Goal: Task Accomplishment & Management: Manage account settings

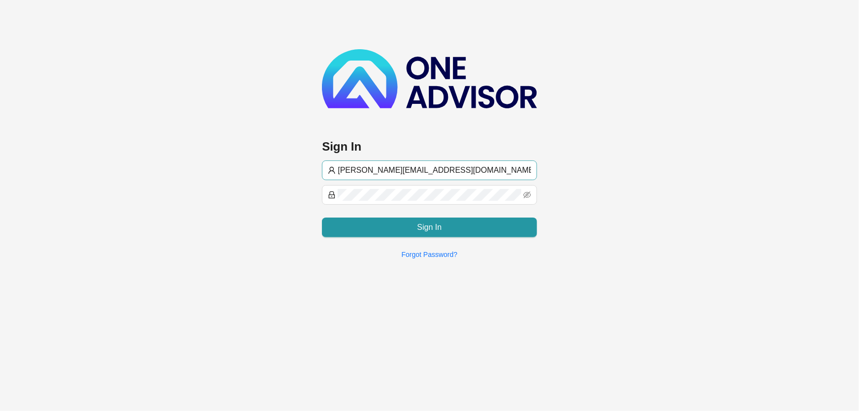
click at [350, 172] on input "[PERSON_NAME][EMAIL_ADDRESS][DOMAIN_NAME]" at bounding box center [434, 170] width 193 height 12
click at [353, 165] on input "[PERSON_NAME][EMAIL_ADDRESS][DOMAIN_NAME]" at bounding box center [434, 170] width 193 height 12
type input "[EMAIL_ADDRESS][DOMAIN_NAME]"
click at [333, 192] on span at bounding box center [429, 195] width 215 height 20
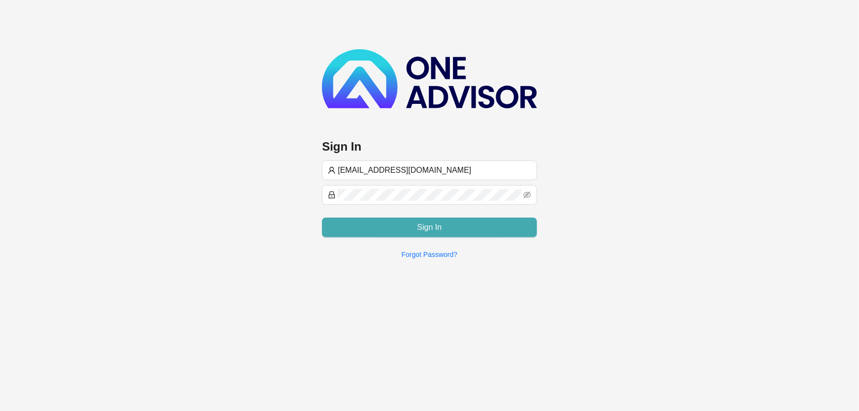
click at [517, 226] on button "Sign In" at bounding box center [429, 228] width 215 height 20
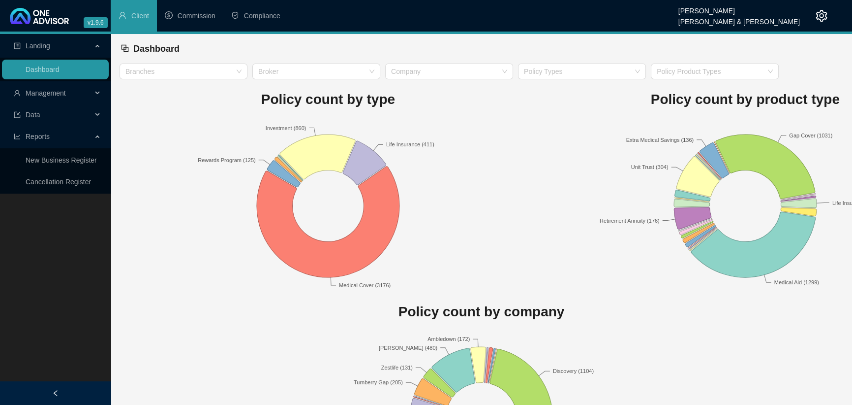
click at [91, 94] on span "Management" at bounding box center [53, 93] width 78 height 20
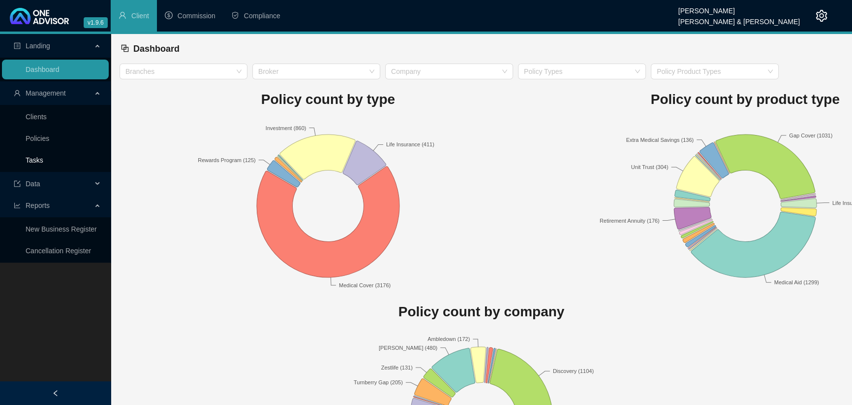
click at [43, 157] on link "Tasks" at bounding box center [35, 160] width 18 height 8
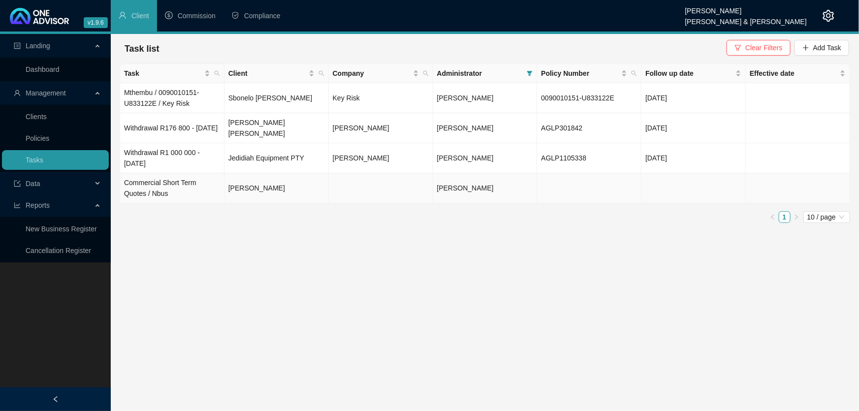
click at [172, 180] on td "Commercial Short Term Quotes / Nbus" at bounding box center [172, 188] width 104 height 30
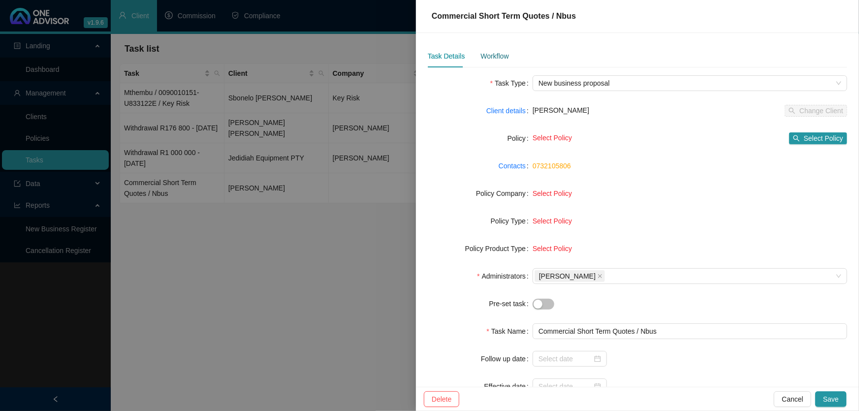
click at [482, 54] on div "Workflow" at bounding box center [494, 56] width 28 height 11
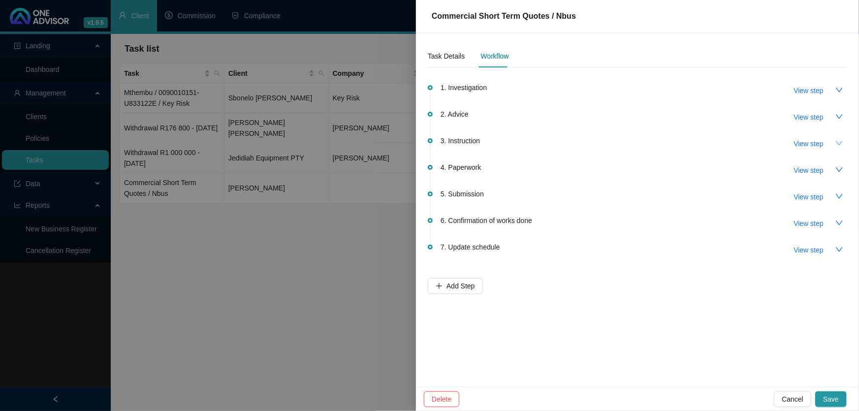
click at [839, 140] on icon "down" at bounding box center [839, 143] width 8 height 8
click at [810, 146] on span "View step" at bounding box center [809, 143] width 30 height 11
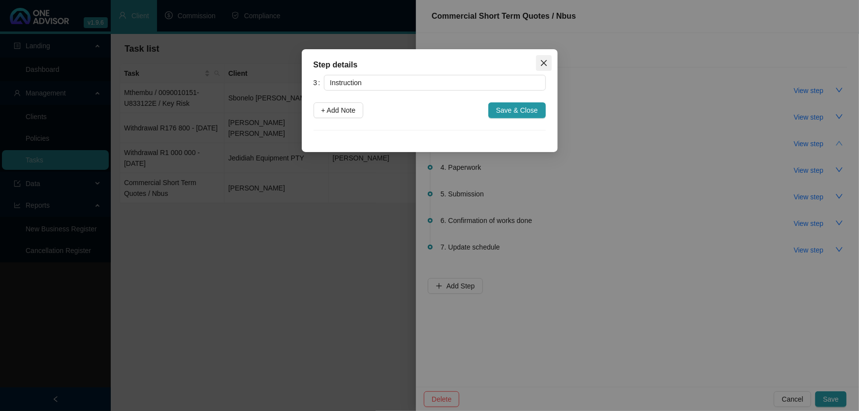
click at [541, 55] on button "Close" at bounding box center [544, 63] width 16 height 16
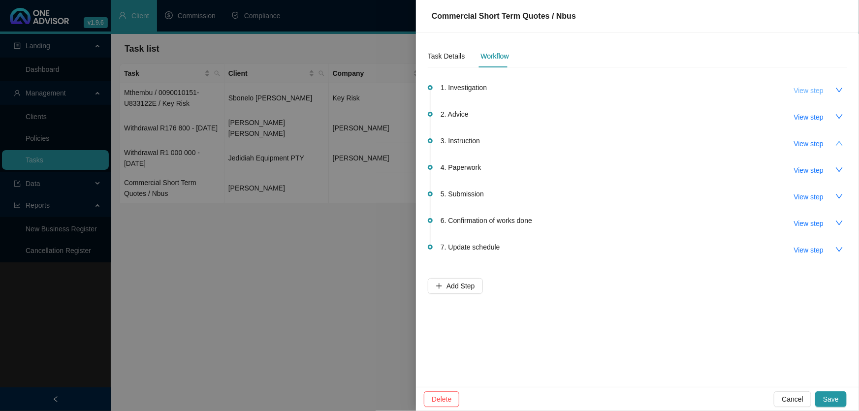
click at [808, 90] on span "View step" at bounding box center [809, 90] width 30 height 11
type input "Investigation"
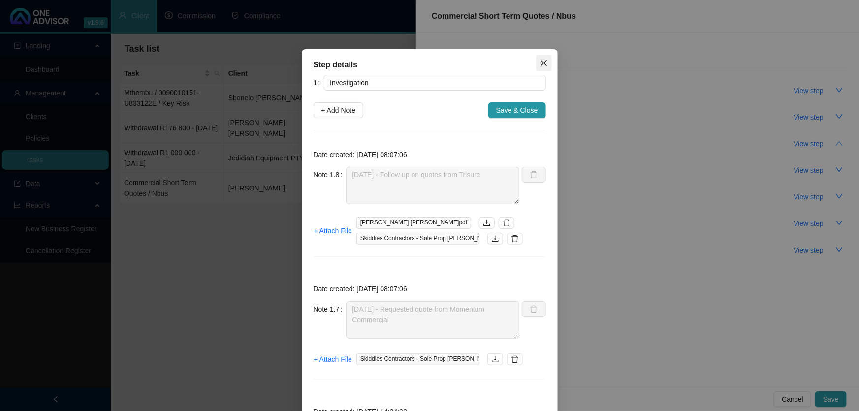
click at [540, 64] on icon "close" at bounding box center [544, 63] width 8 height 8
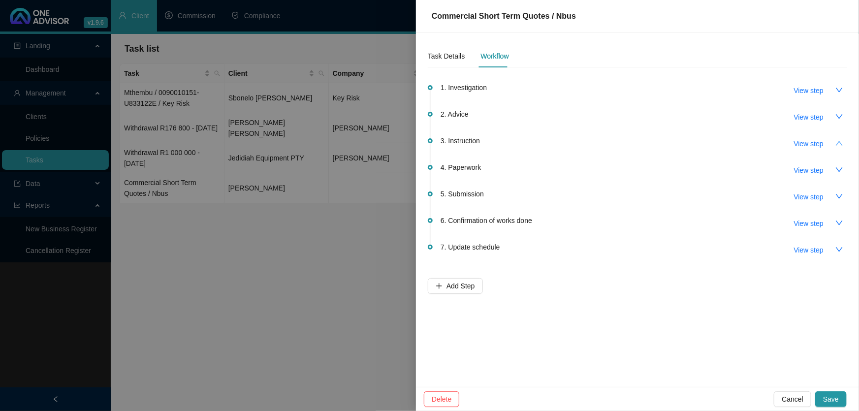
click at [187, 323] on div at bounding box center [429, 205] width 859 height 411
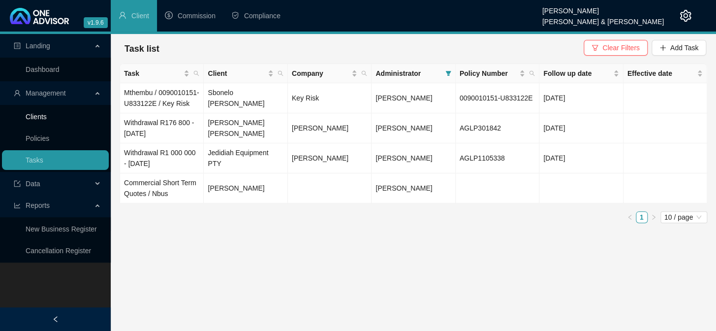
click at [33, 119] on link "Clients" at bounding box center [36, 117] width 21 height 8
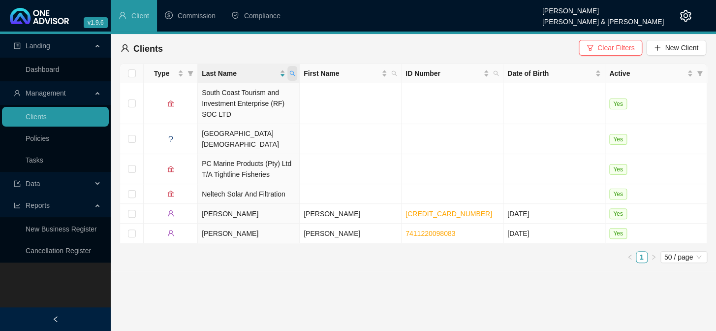
click at [289, 75] on icon "search" at bounding box center [292, 73] width 6 height 6
type input "BELLARS"
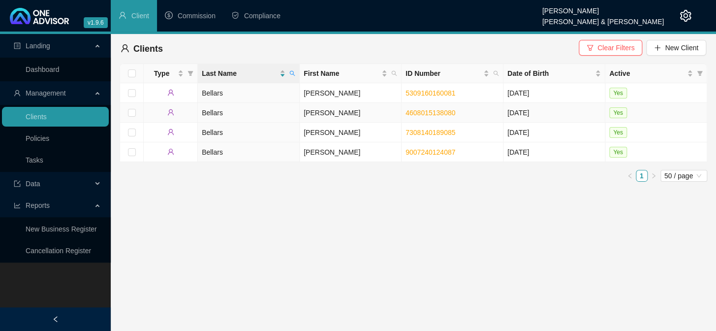
click at [318, 115] on td "[PERSON_NAME]" at bounding box center [351, 113] width 102 height 20
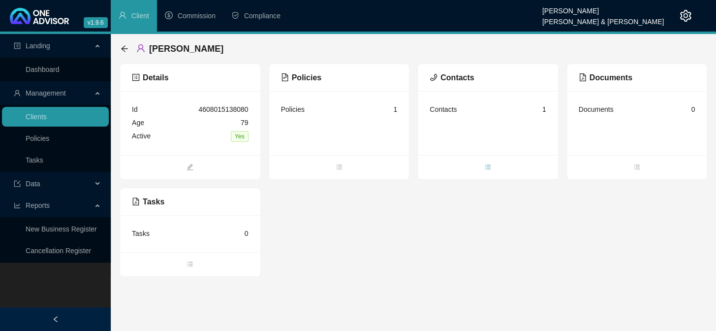
click at [483, 164] on span "bars" at bounding box center [488, 167] width 140 height 11
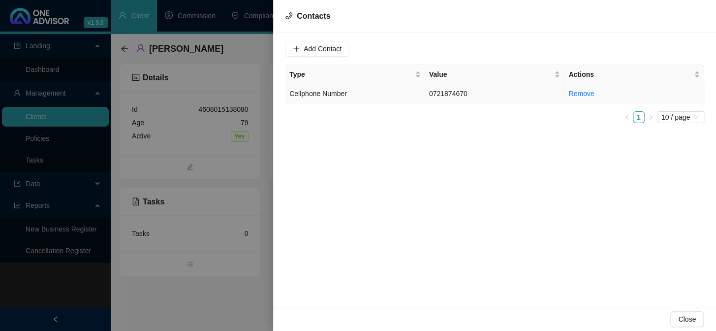
click at [442, 93] on td "0721874670" at bounding box center [495, 93] width 140 height 19
drag, startPoint x: 365, startPoint y: 49, endPoint x: 275, endPoint y: 49, distance: 89.6
click at [275, 49] on div "Value [PHONE_NUMBER] Type Cellphone Number Cancel Update Contact Type Value Act…" at bounding box center [494, 170] width 443 height 274
click at [576, 263] on div "Value [PHONE_NUMBER] Type Cellphone Number Cancel Update Contact Type Value Act…" at bounding box center [494, 170] width 443 height 274
